Goal: Obtain resource: Obtain resource

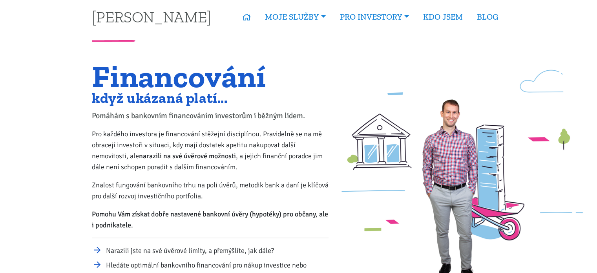
scroll to position [6, 0]
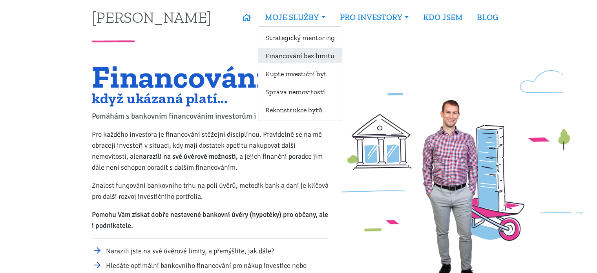
click at [314, 56] on link "Financování bez limitu" at bounding box center [300, 55] width 84 height 15
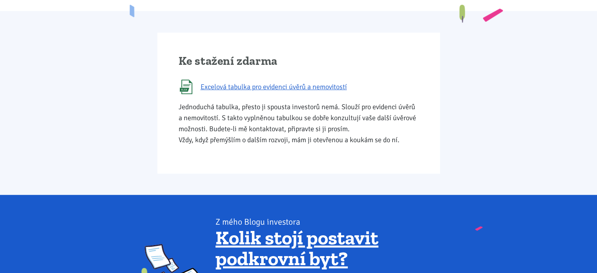
scroll to position [446, 0]
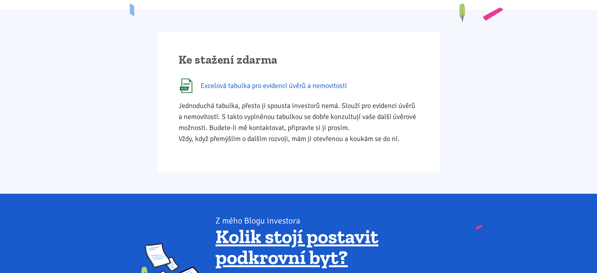
click at [294, 86] on span "Excelová tabulka pro evidenci úvěrů a nemovitostí" at bounding box center [274, 85] width 147 height 11
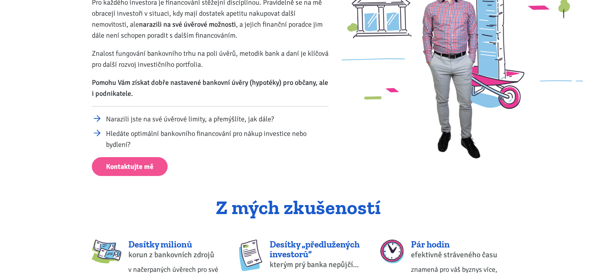
scroll to position [0, 0]
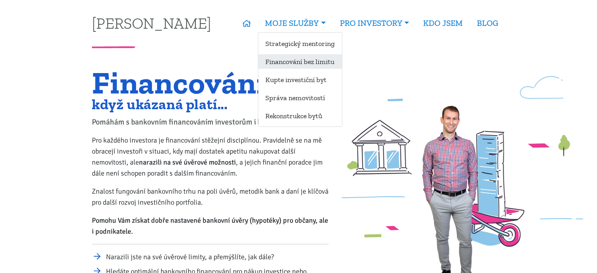
click at [319, 62] on link "Financování bez limitu" at bounding box center [300, 61] width 84 height 15
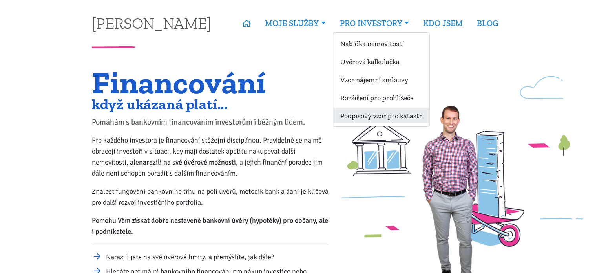
click at [392, 117] on link "Podpisový vzor pro katastr" at bounding box center [382, 115] width 96 height 15
